Goal: Information Seeking & Learning: Find specific fact

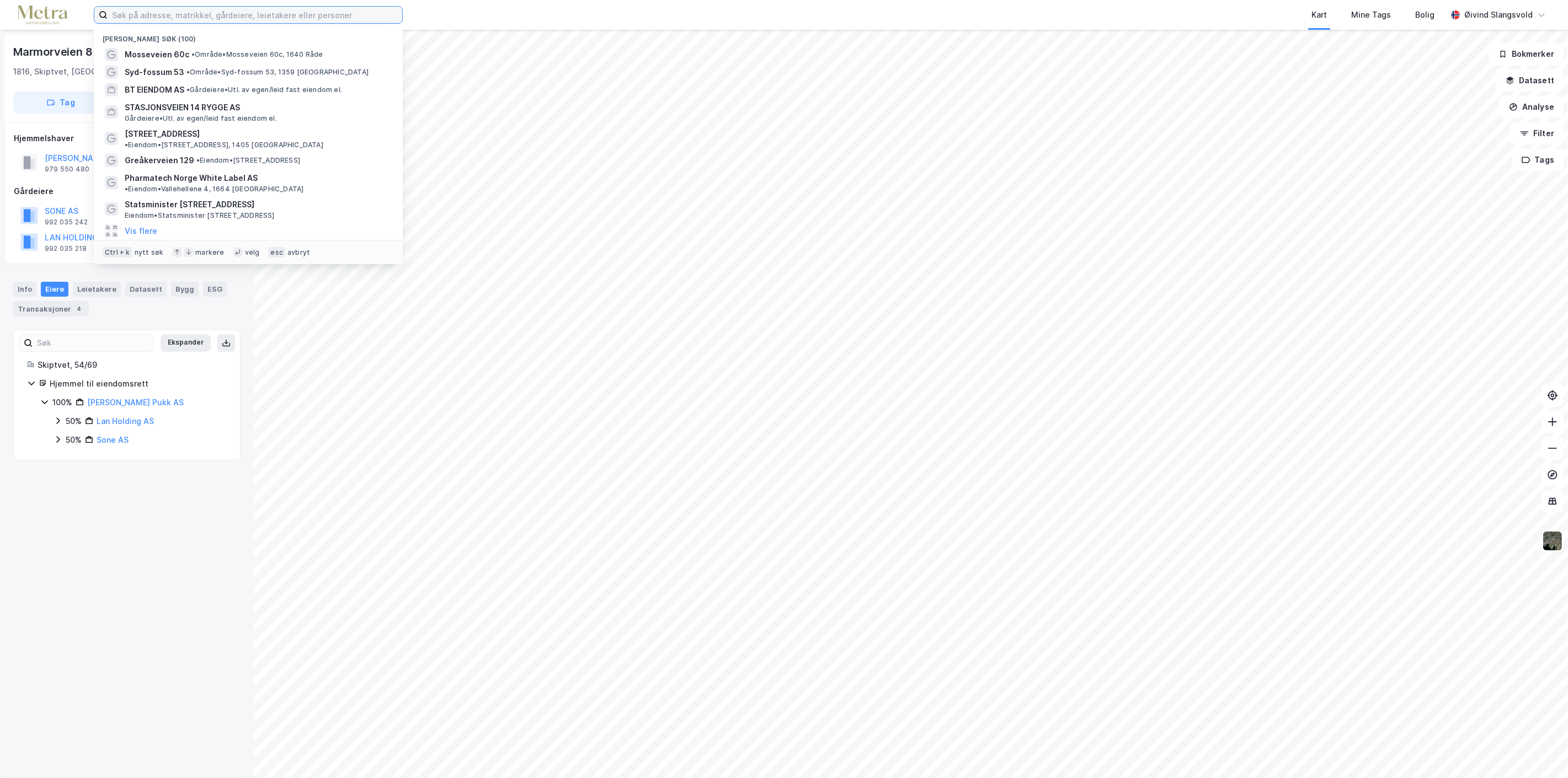
click at [303, 13] on input at bounding box center [255, 15] width 295 height 17
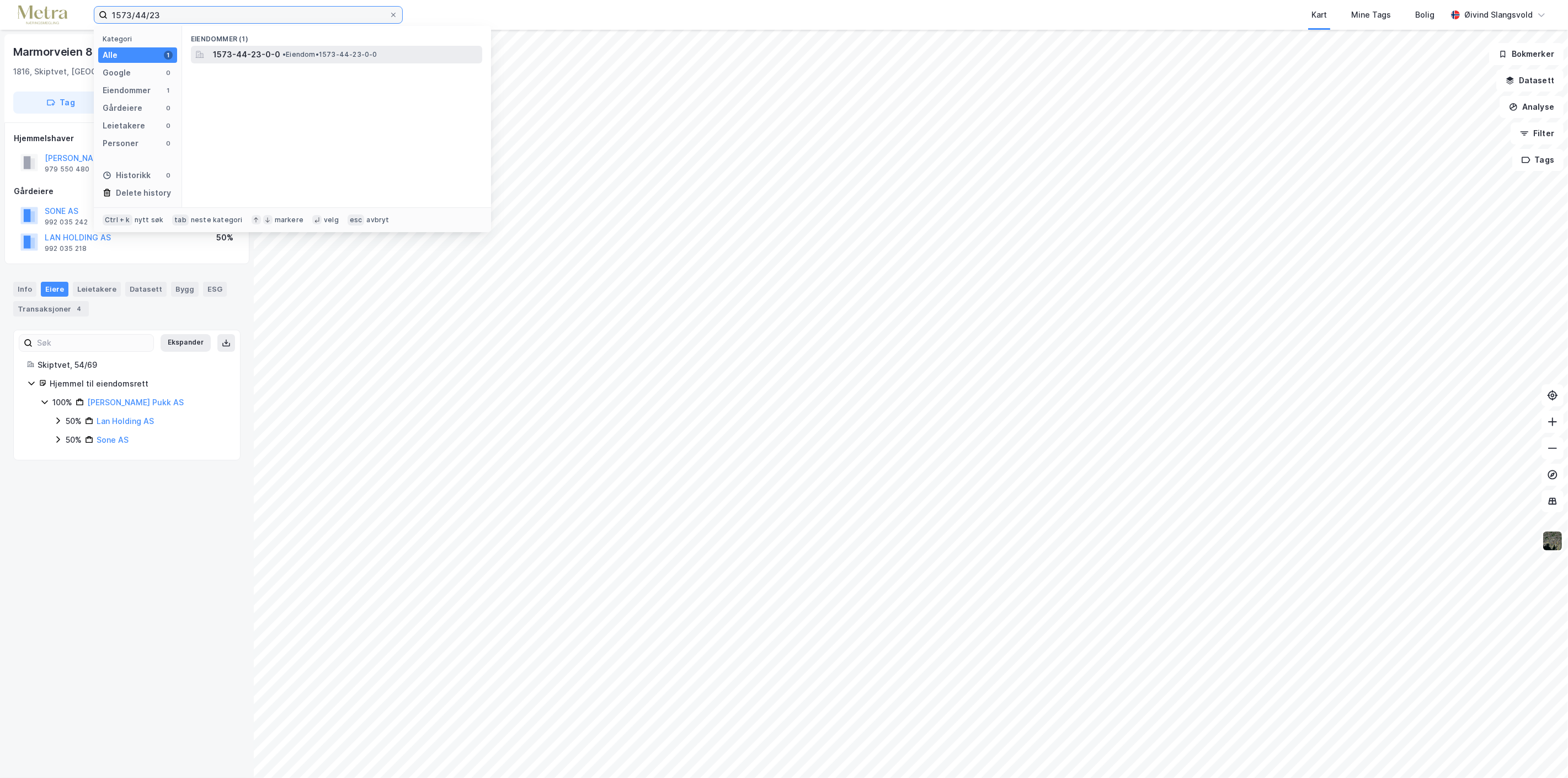
type input "1573/44/23"
click at [255, 55] on span "1573-44-23-0-0" at bounding box center [246, 54] width 67 height 13
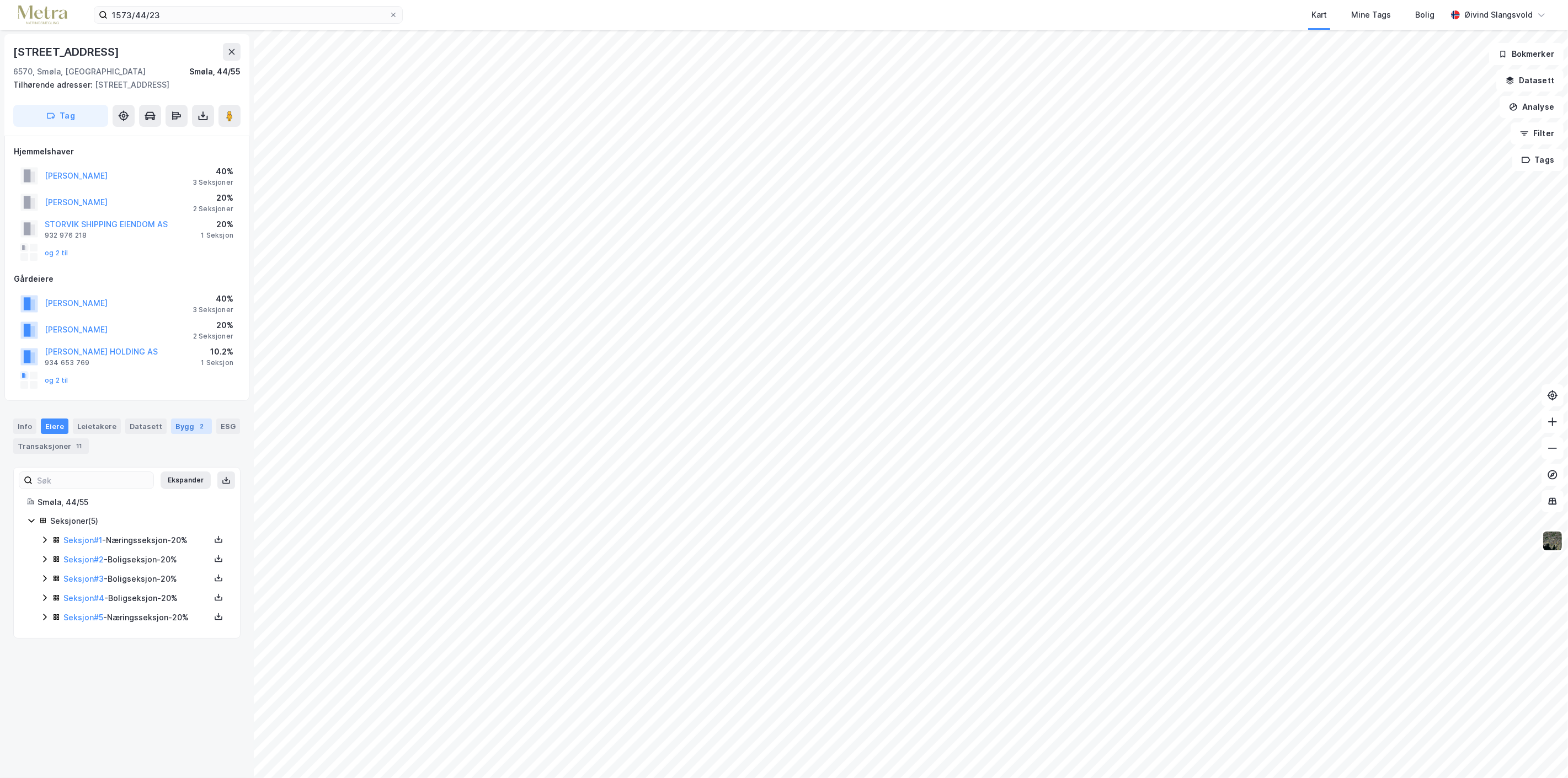
click at [177, 434] on div "Bygg 2" at bounding box center [192, 426] width 41 height 15
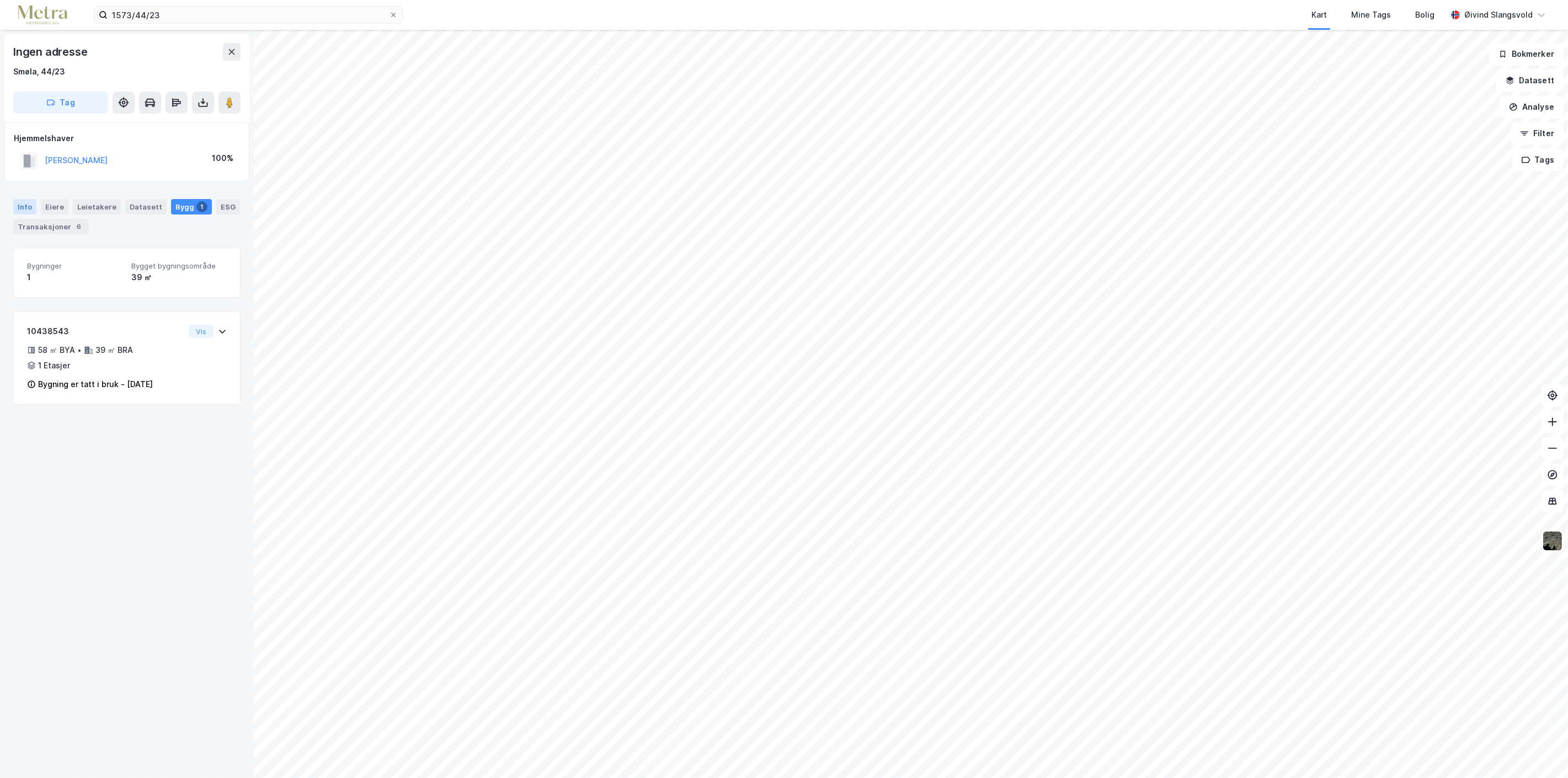
click at [14, 200] on div "Info" at bounding box center [24, 207] width 23 height 15
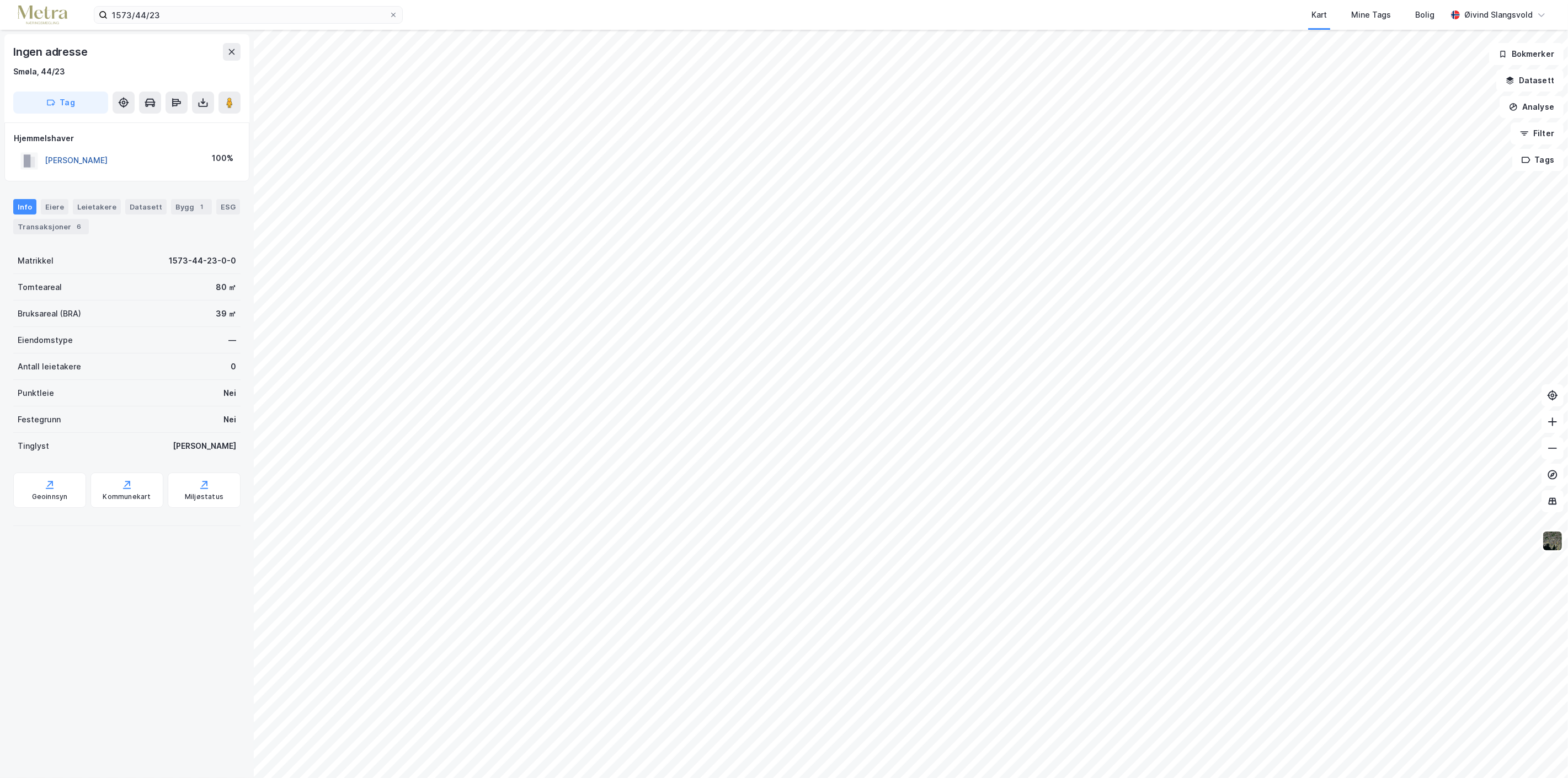
click at [0, 0] on button "[PERSON_NAME]" at bounding box center [0, 0] width 0 height 0
